Goal: Information Seeking & Learning: Learn about a topic

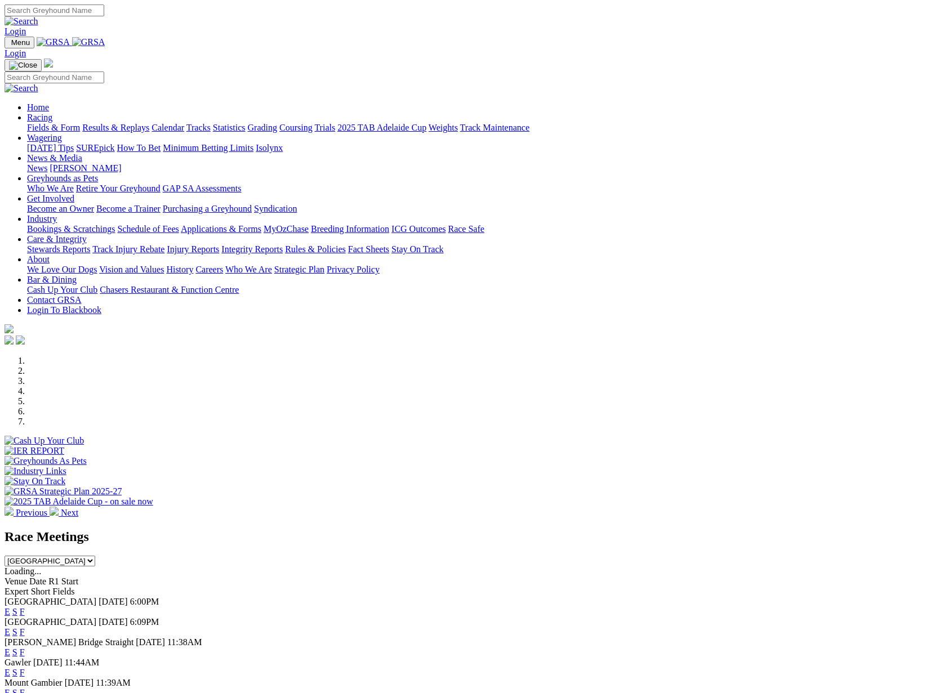
click at [52, 113] on link "Racing" at bounding box center [39, 118] width 25 height 10
click at [149, 123] on link "Results & Replays" at bounding box center [115, 128] width 67 height 10
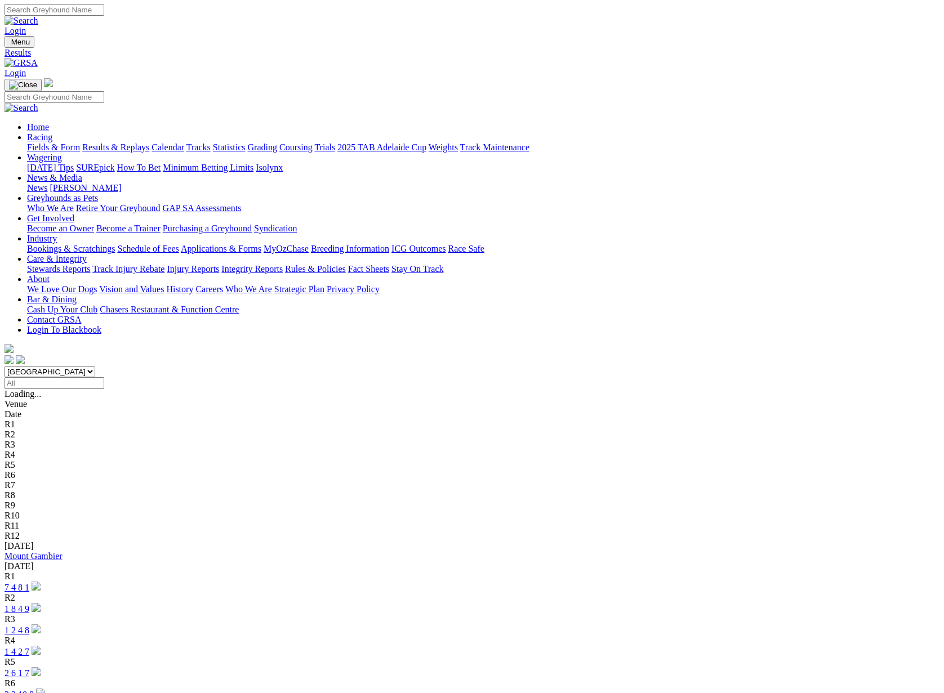
scroll to position [3, 1]
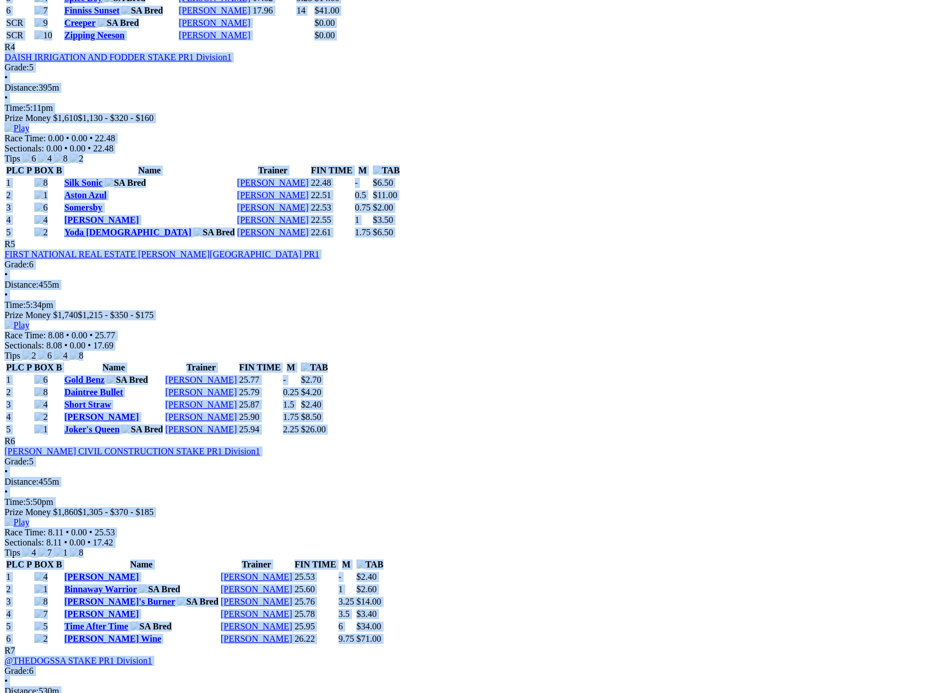
scroll to position [1301, 0]
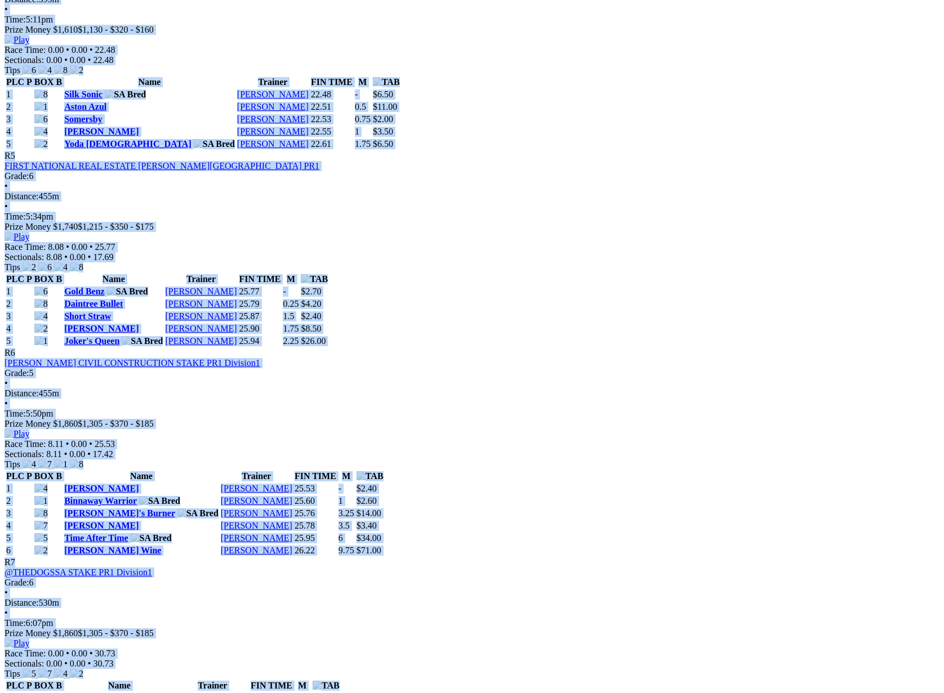
drag, startPoint x: 115, startPoint y: 222, endPoint x: 828, endPoint y: 337, distance: 721.9
click at [828, 337] on div "Weather: Fine [PERSON_NAME][GEOGRAPHIC_DATA] [DATE] FIRST RACE: 4:07PM(ACST) Ke…" at bounding box center [472, 291] width 935 height 2182
copy div "Loremip: Dolo Sitame Consec Adipis 48 Eli 3105 SEDDO EIUS: 9:33TE(INCI) Utlabor…"
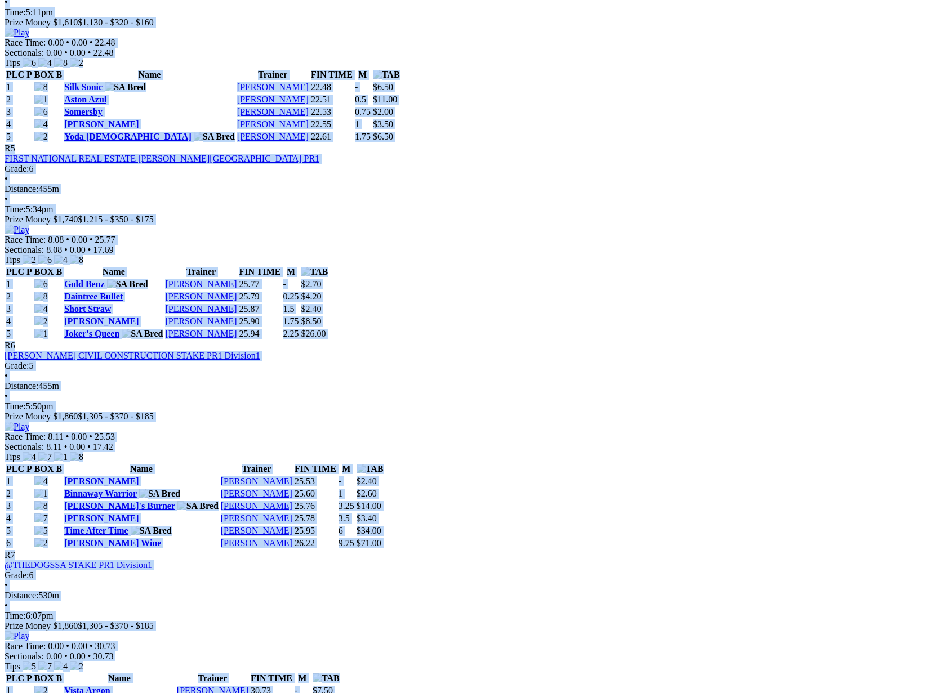
copy div "Loremip: Dolo Sitame Consec Adipis 48 Eli 3105 SEDDO EIUS: 9:33TE(INCI) Utlabor…"
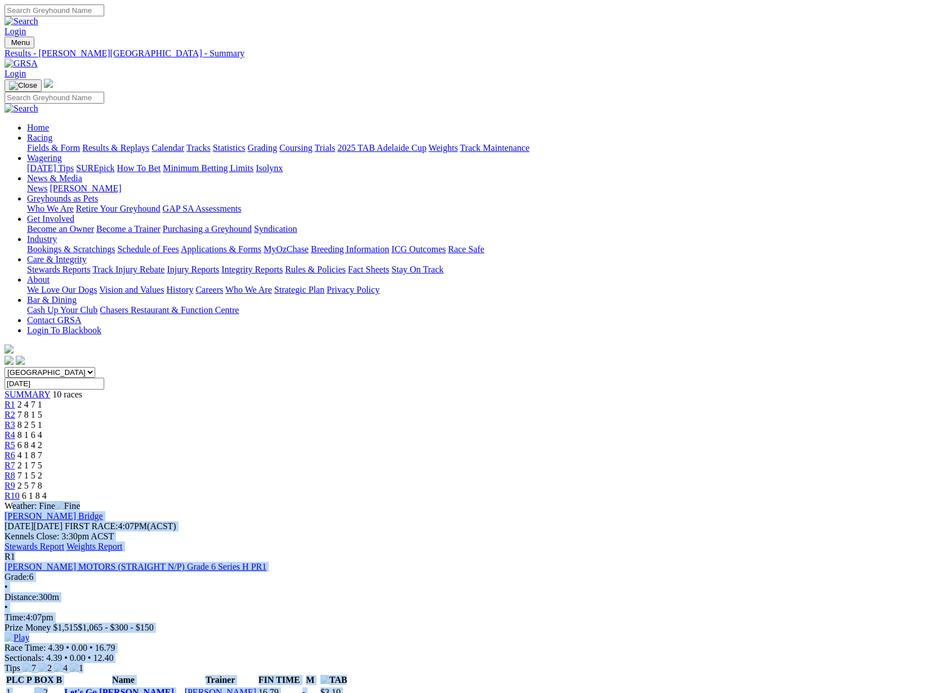
scroll to position [0, 0]
click at [52, 133] on link "Racing" at bounding box center [39, 138] width 25 height 10
click at [57, 143] on link "Fields & Form" at bounding box center [53, 148] width 53 height 10
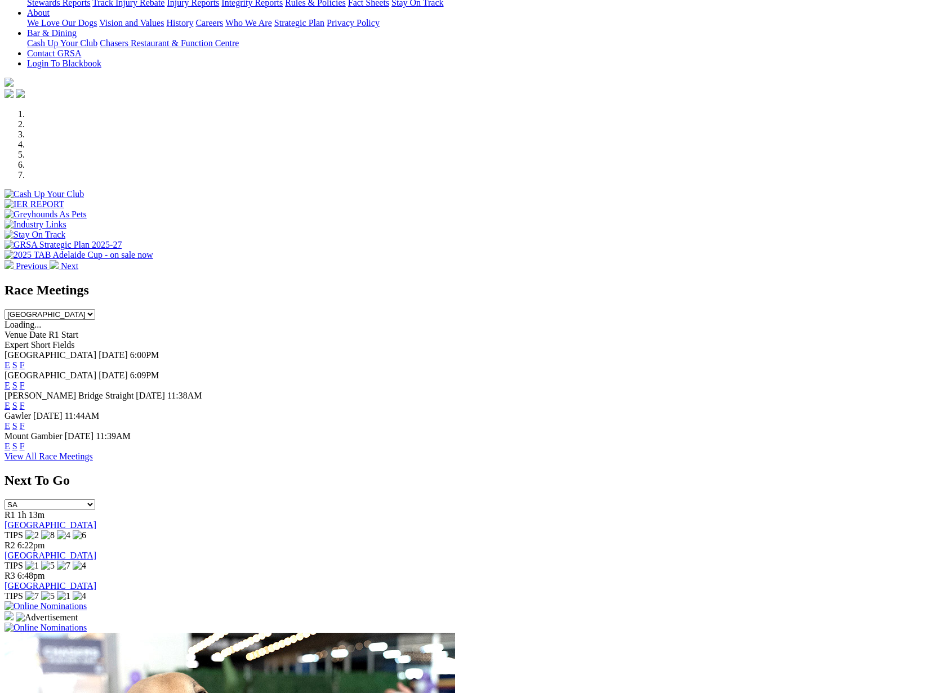
scroll to position [253, 0]
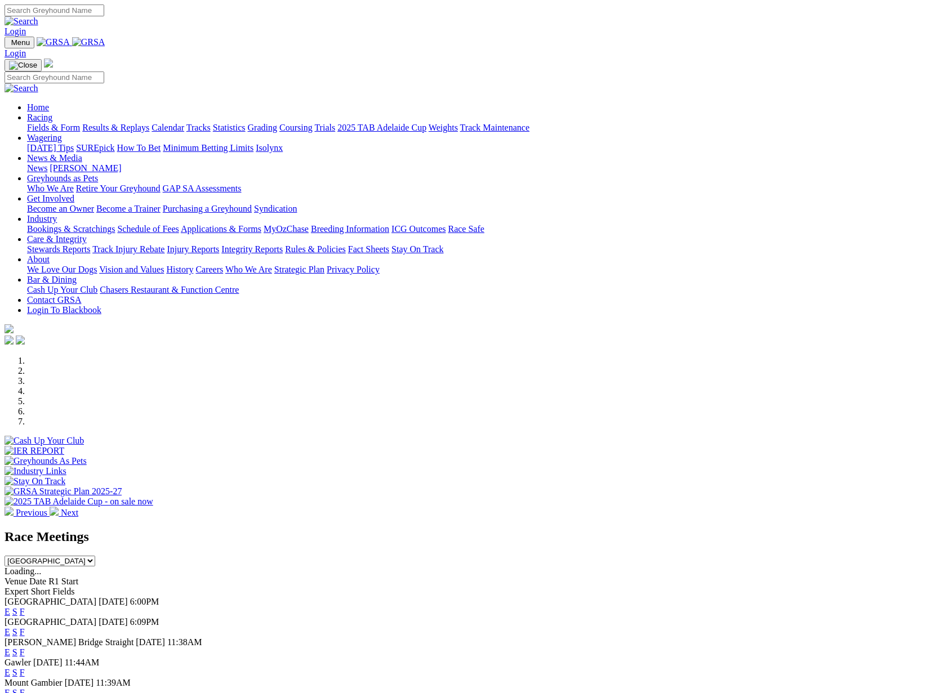
click at [149, 123] on link "Results & Replays" at bounding box center [115, 128] width 67 height 10
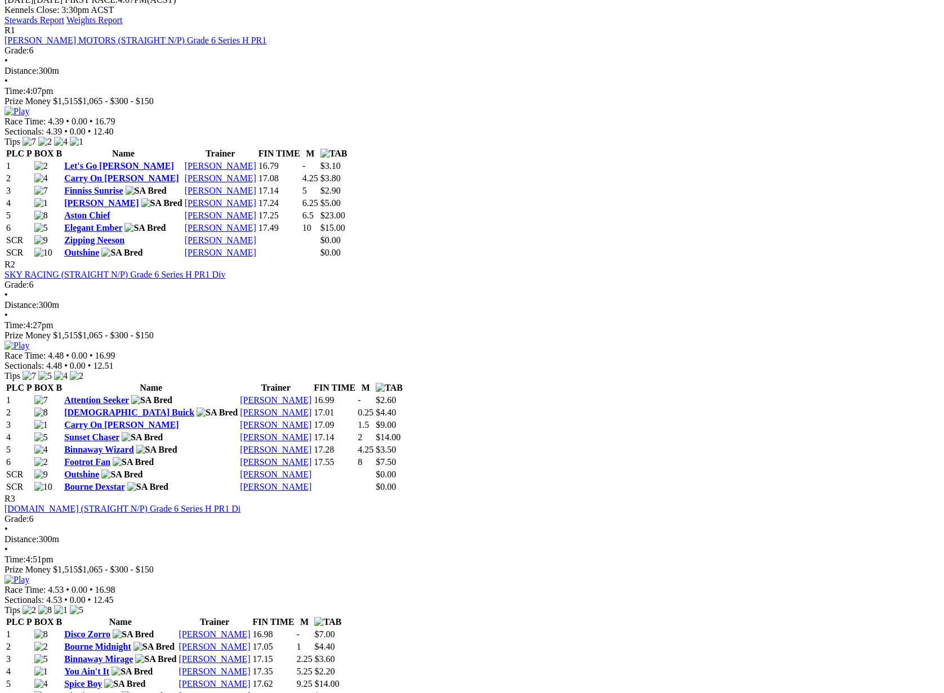
scroll to position [526, 0]
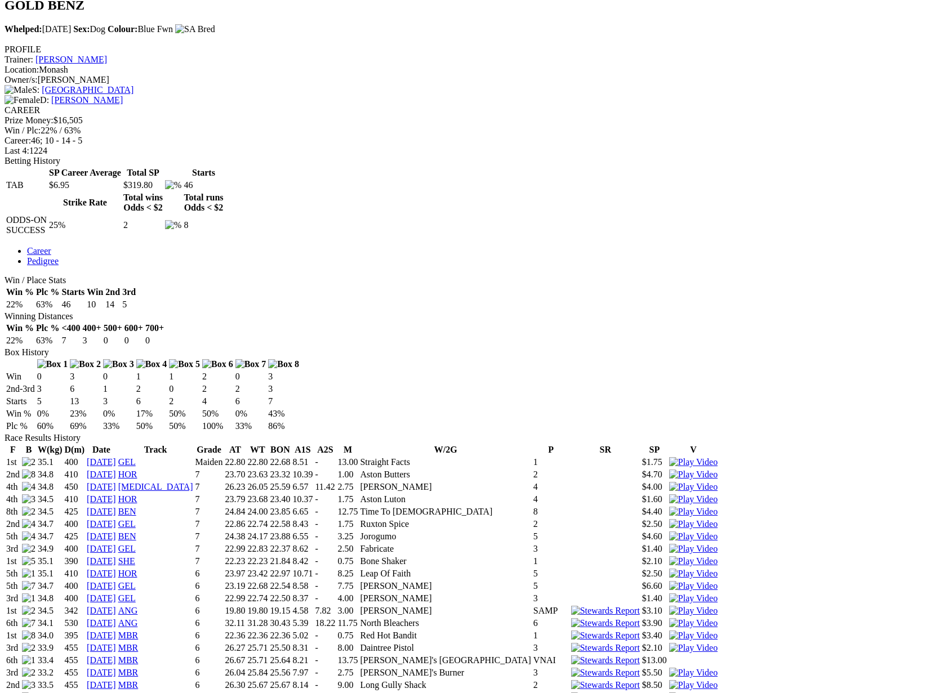
scroll to position [367, 0]
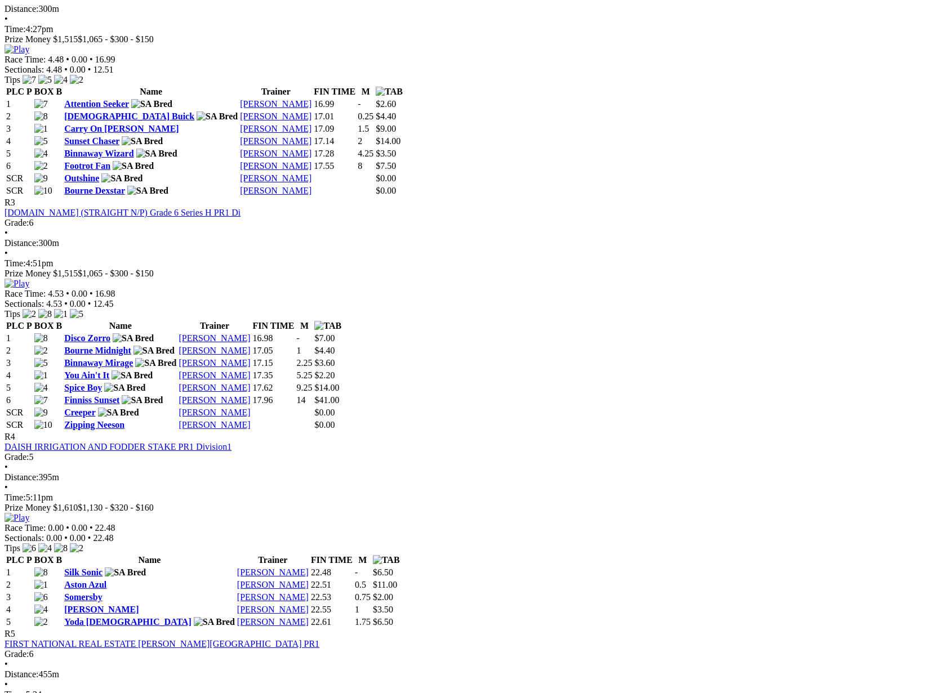
scroll to position [838, 0]
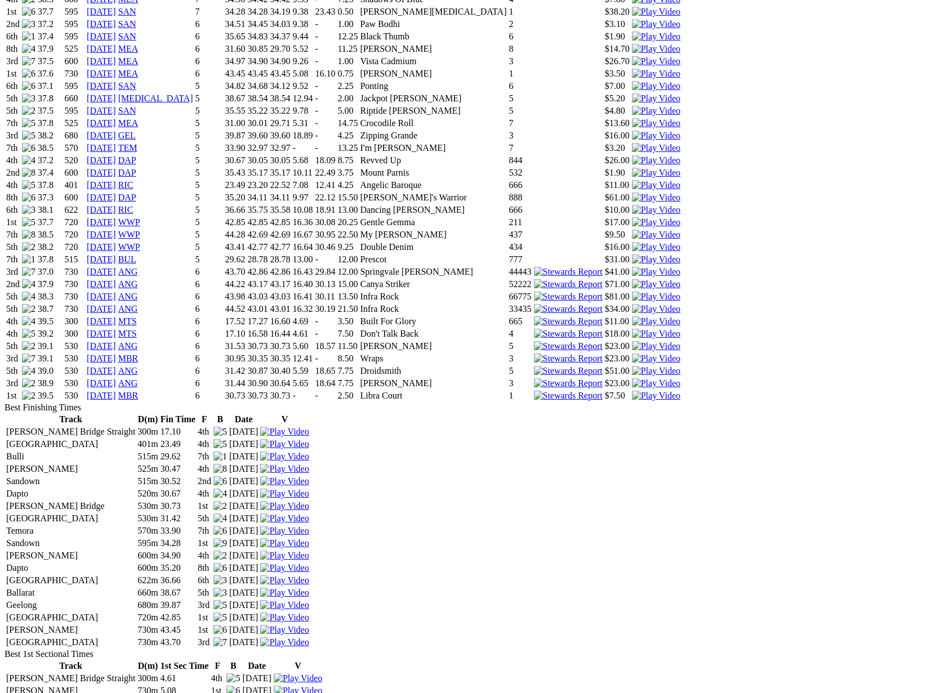
scroll to position [944, 0]
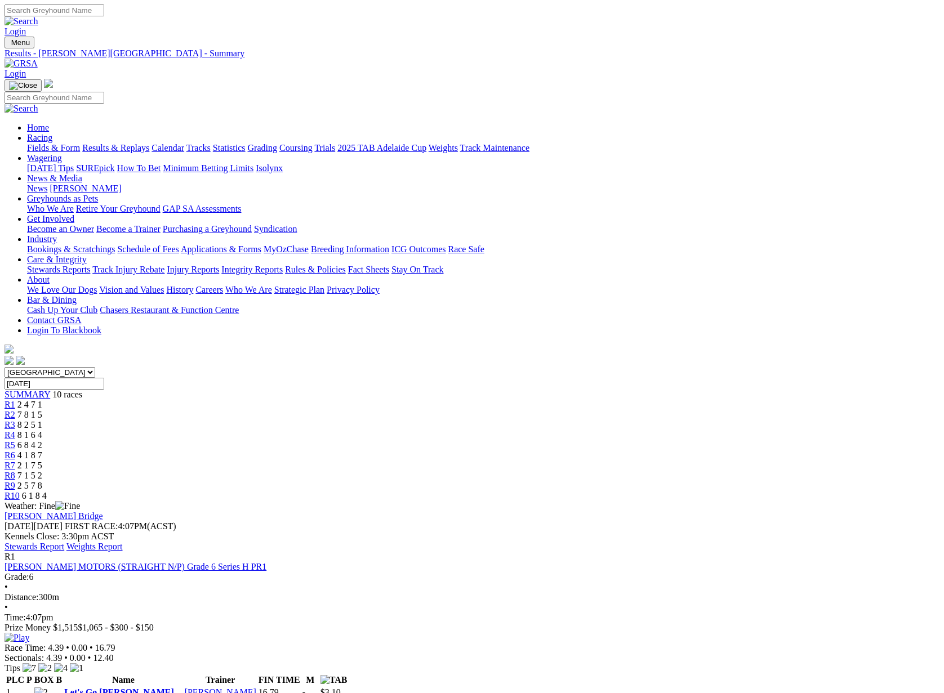
scroll to position [838, 0]
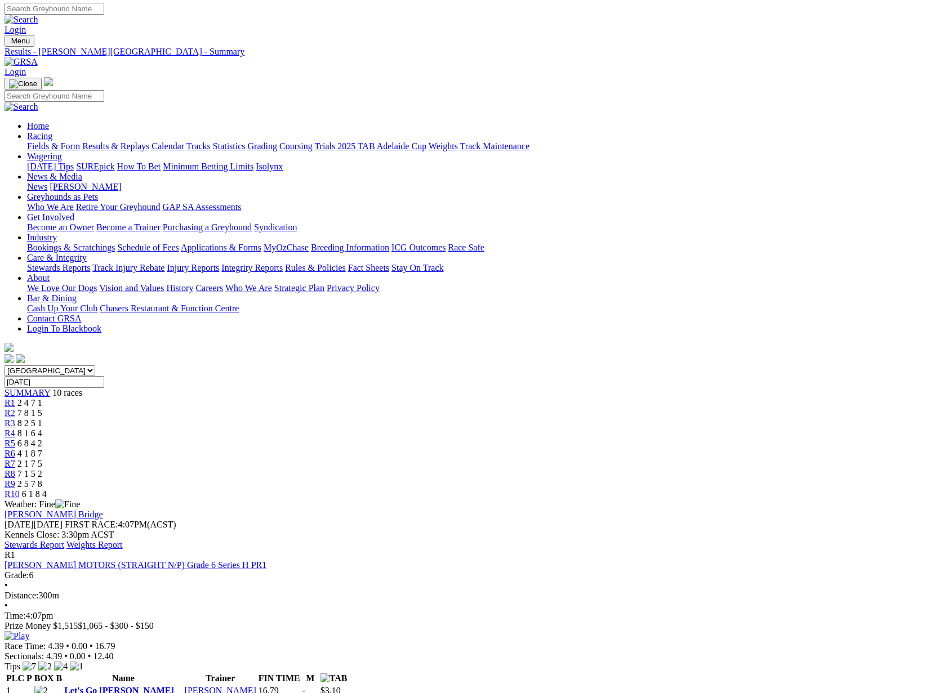
scroll to position [4, 0]
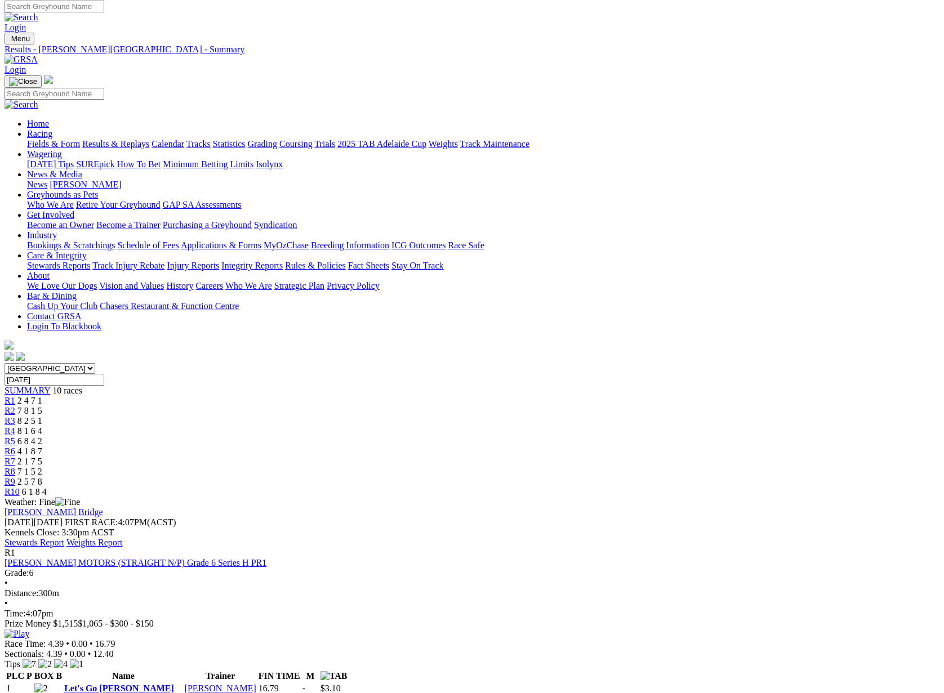
click at [174, 684] on link "Let's Go [PERSON_NAME]" at bounding box center [119, 689] width 110 height 10
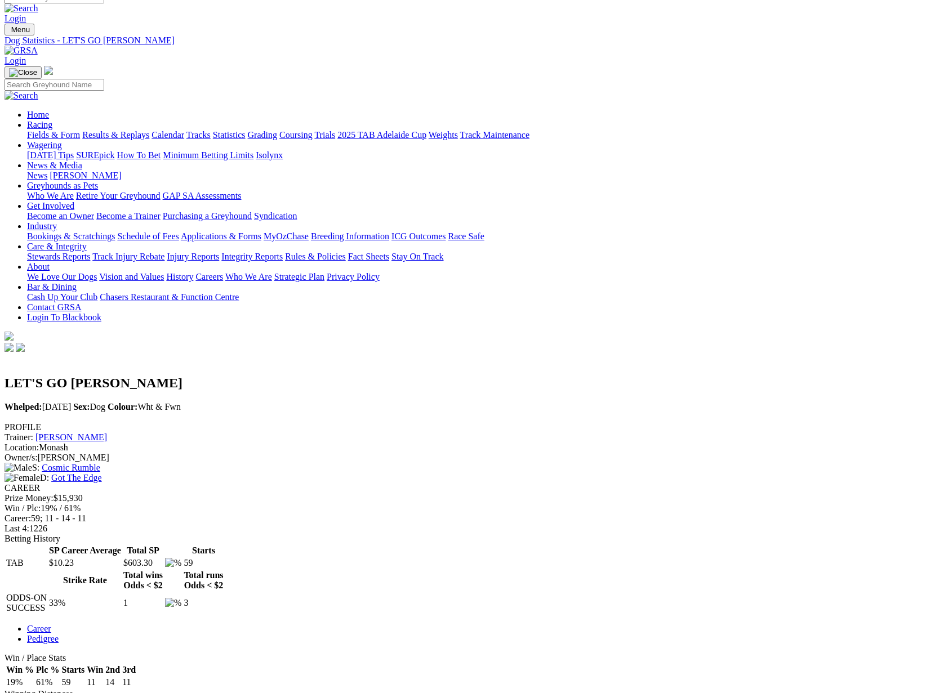
scroll to position [13, 0]
click at [79, 130] on link "Fields & Form" at bounding box center [53, 135] width 53 height 10
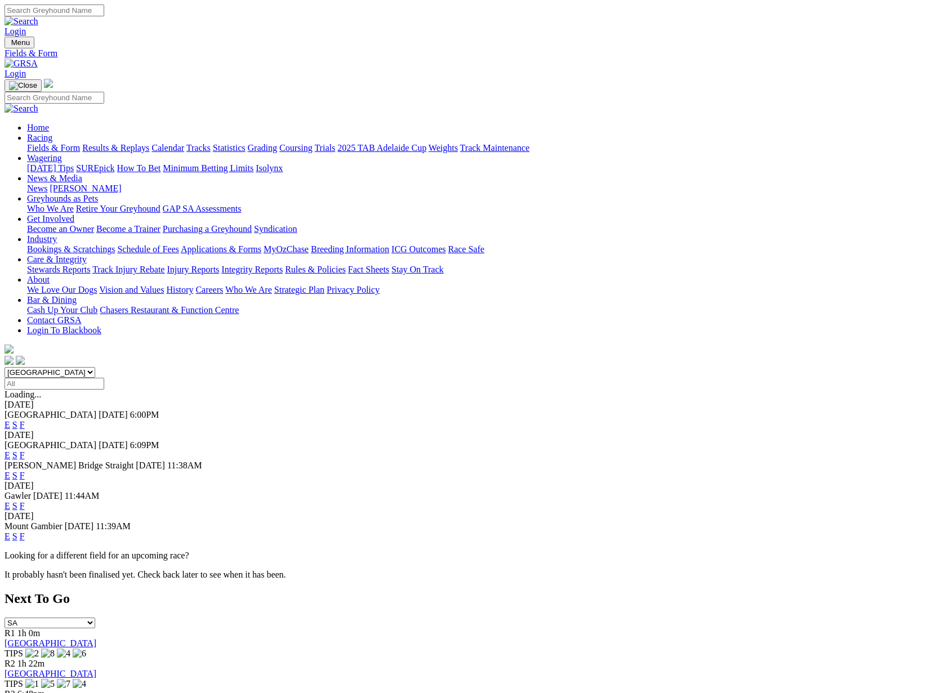
click at [149, 143] on link "Results & Replays" at bounding box center [115, 148] width 67 height 10
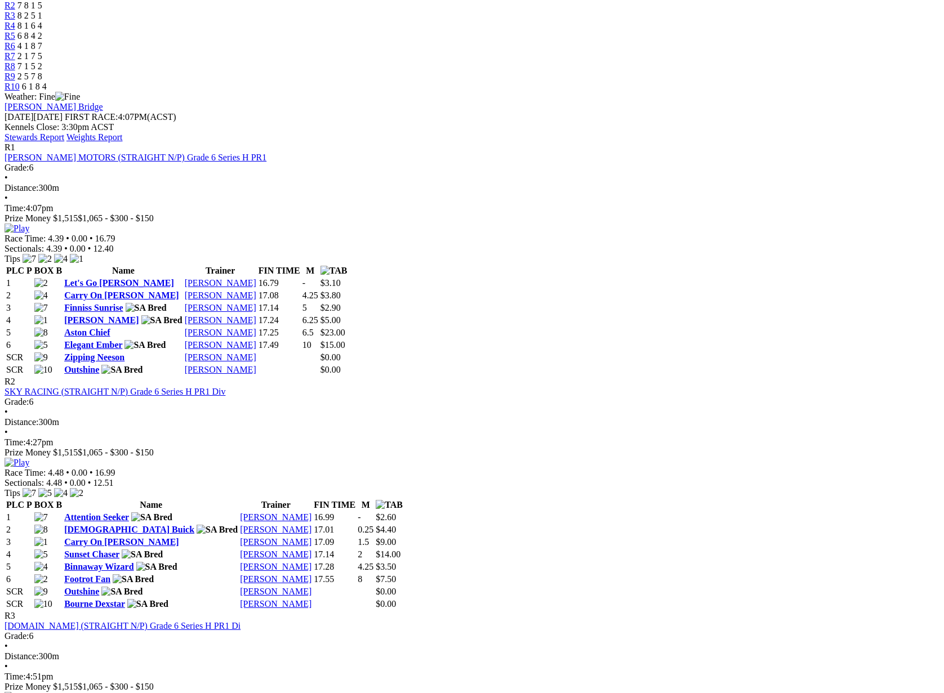
scroll to position [418, 0]
